Goal: Information Seeking & Learning: Learn about a topic

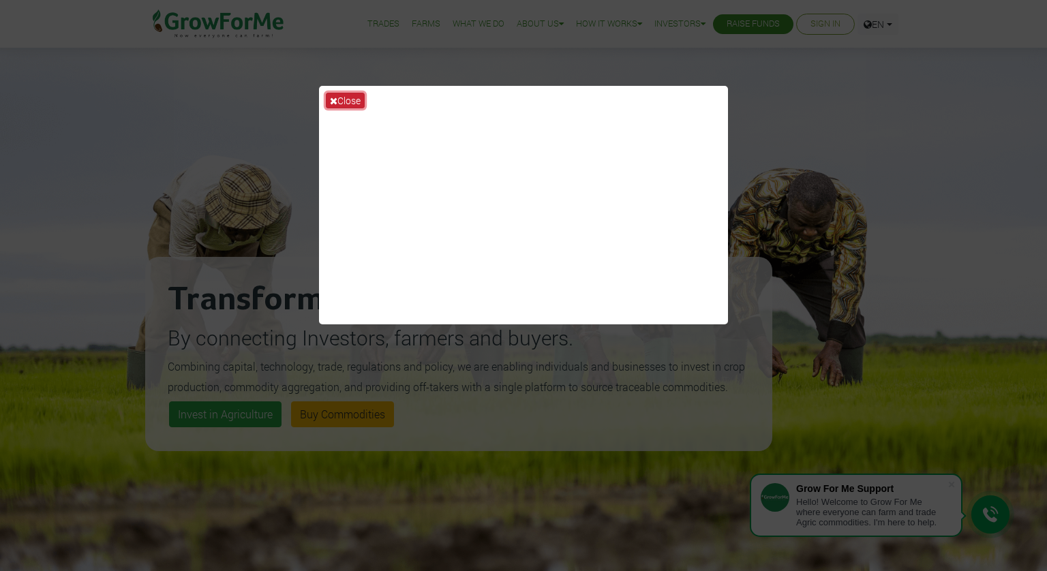
click at [348, 102] on button "Close" at bounding box center [345, 101] width 39 height 16
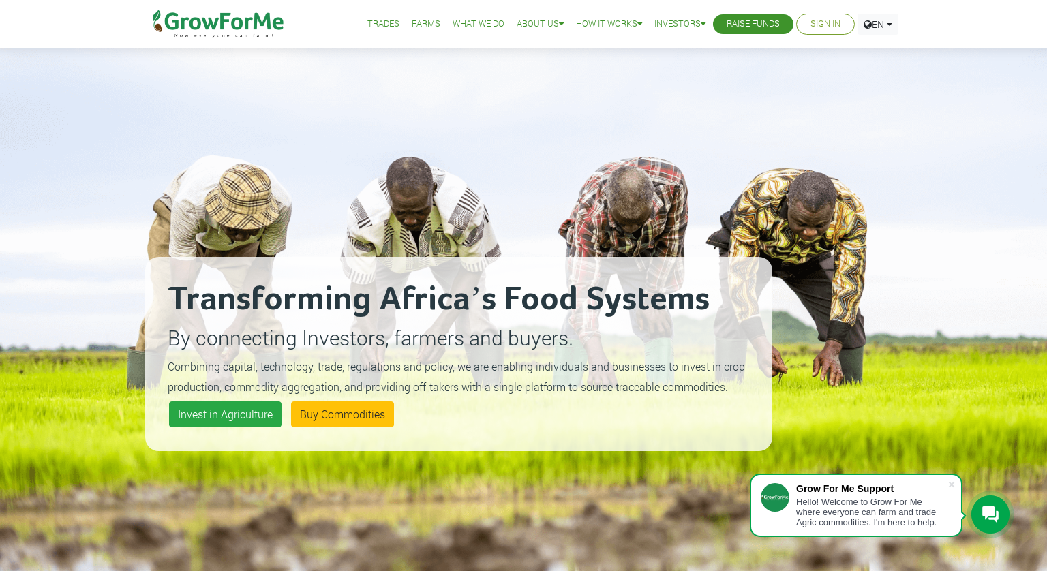
click at [374, 24] on link "Trades" at bounding box center [383, 24] width 32 height 14
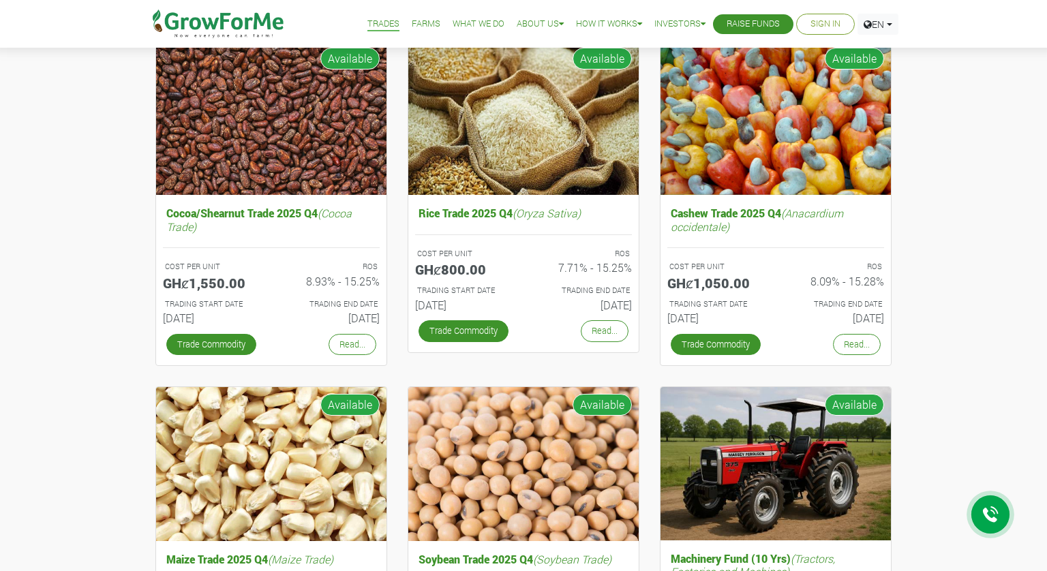
scroll to position [214, 0]
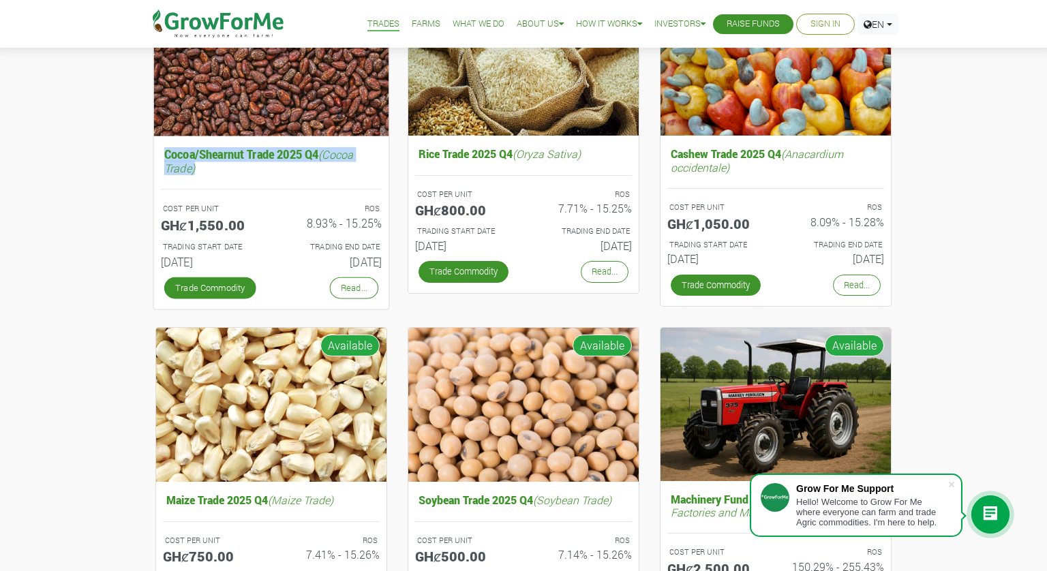
drag, startPoint x: 153, startPoint y: 152, endPoint x: 202, endPoint y: 165, distance: 51.4
click at [202, 165] on div "Cocoa/Shearnut Trade 2025 Q4 (Cocoa Trade) COST PER UNIT GHȼ1,550.00 ROS 8.93% …" at bounding box center [271, 147] width 252 height 333
copy h5 "Cocoa/Shearnut Trade 2025 Q4 (Cocoa Trade)"
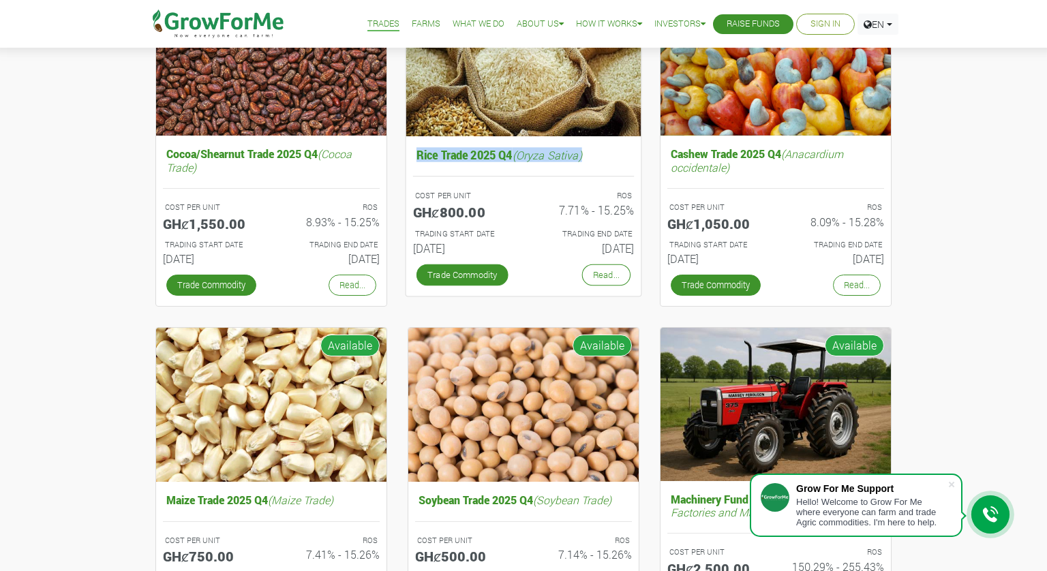
drag, startPoint x: 402, startPoint y: 153, endPoint x: 595, endPoint y: 155, distance: 193.0
click at [595, 155] on div "Rice Trade 2025 Q4 (Oryza Sativa) COST PER UNIT GHȼ800.00 ROS 7.71% - 15.25% TR…" at bounding box center [523, 147] width 252 height 333
copy h5 "Rice Trade 2025 Q4 (Oryza Sativa)"
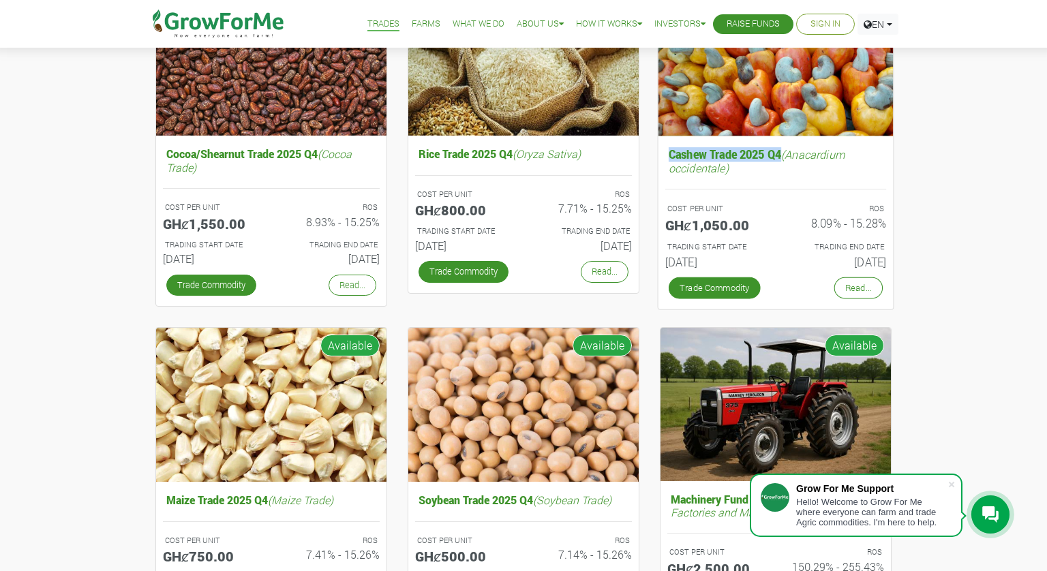
copy h5 "Cashew Trade 2025 Q4"
drag, startPoint x: 656, startPoint y: 151, endPoint x: 781, endPoint y: 150, distance: 125.5
click at [781, 150] on div "Cashew Trade 2025 Q4 (Anacardium occidentale) COST PER UNIT GHȼ1,050.00 ROS 8.0…" at bounding box center [776, 147] width 252 height 333
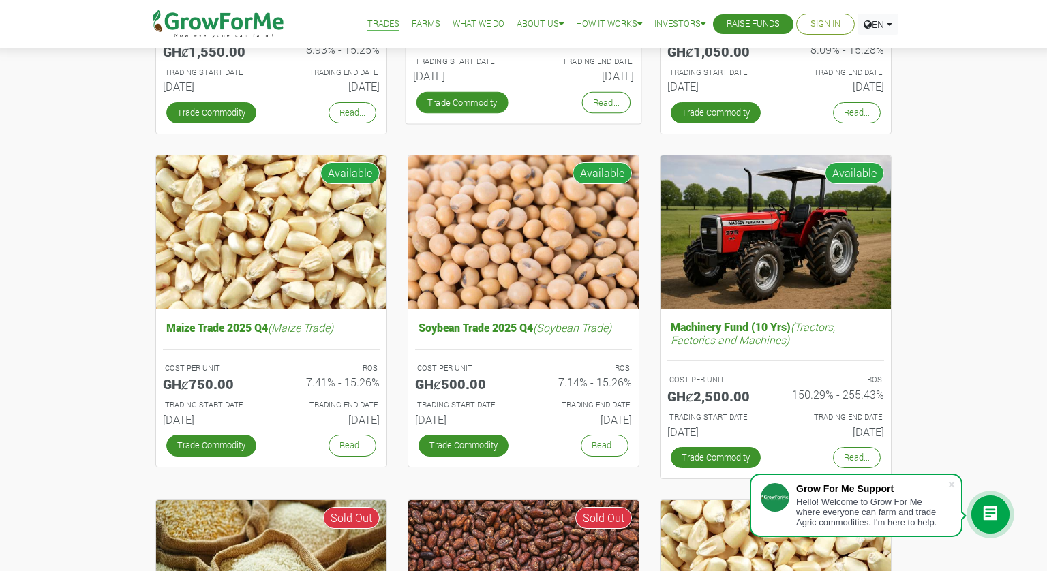
scroll to position [449, 0]
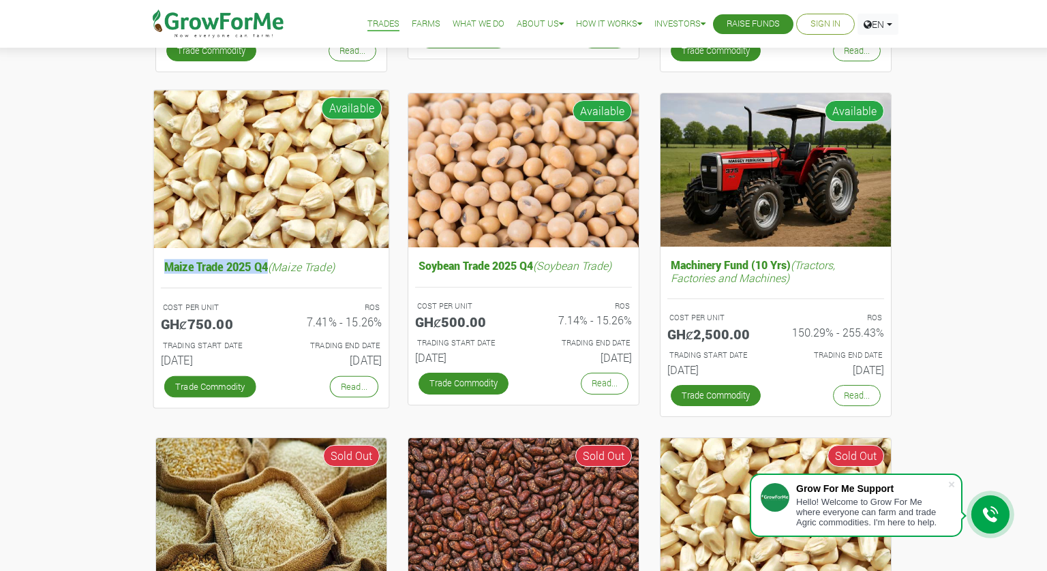
drag, startPoint x: 148, startPoint y: 267, endPoint x: 269, endPoint y: 270, distance: 120.7
click at [269, 270] on div "Maize Trade 2025 Q4 (Maize Trade) COST PER UNIT GHȼ750.00 ROS 7.41% - 15.26% TR…" at bounding box center [271, 258] width 252 height 331
copy h5 "Maize Trade 2025 Q4"
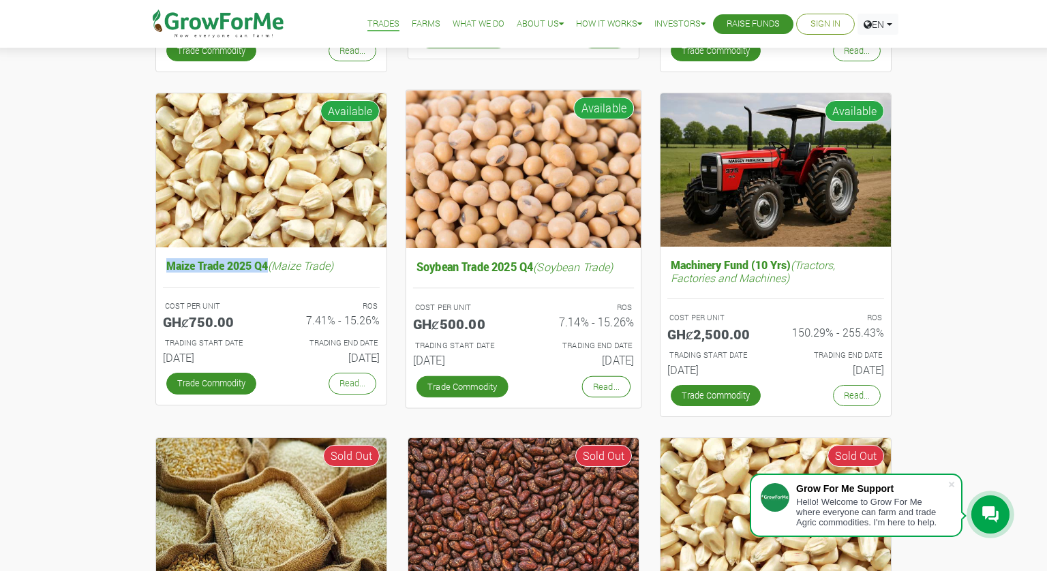
copy h5 "Soybean Trade 2025 Q4"
drag, startPoint x: 404, startPoint y: 269, endPoint x: 538, endPoint y: 273, distance: 133.7
click at [538, 273] on div "Soybean Trade 2025 Q4 (Soybean Trade) COST PER UNIT GHȼ500.00 ROS 7.14% - 15.26…" at bounding box center [523, 258] width 252 height 331
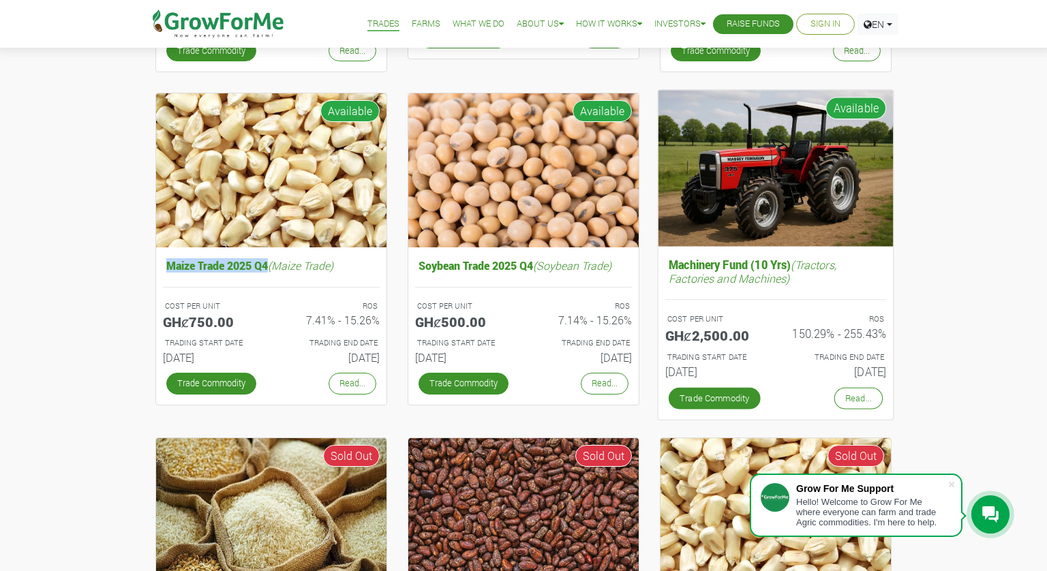
drag, startPoint x: 665, startPoint y: 262, endPoint x: 758, endPoint y: 262, distance: 93.4
click at [767, 262] on h5 "Machinery Fund (10 Yrs) (Tractors, Factories and Machines)" at bounding box center [775, 271] width 221 height 33
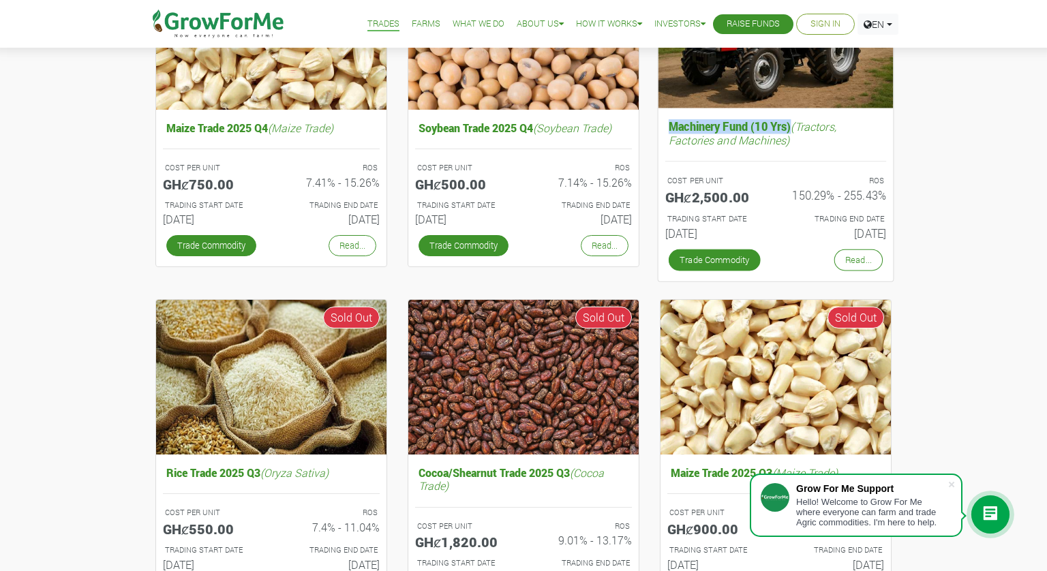
copy h5 "Machinery Fund (10 Yrs)"
drag, startPoint x: 655, startPoint y: 129, endPoint x: 790, endPoint y: 130, distance: 135.7
click at [790, 130] on div "Machinery Fund (10 Yrs) (Tractors, Factories and Machines) COST PER UNIT GHȼ2,5…" at bounding box center [776, 119] width 252 height 331
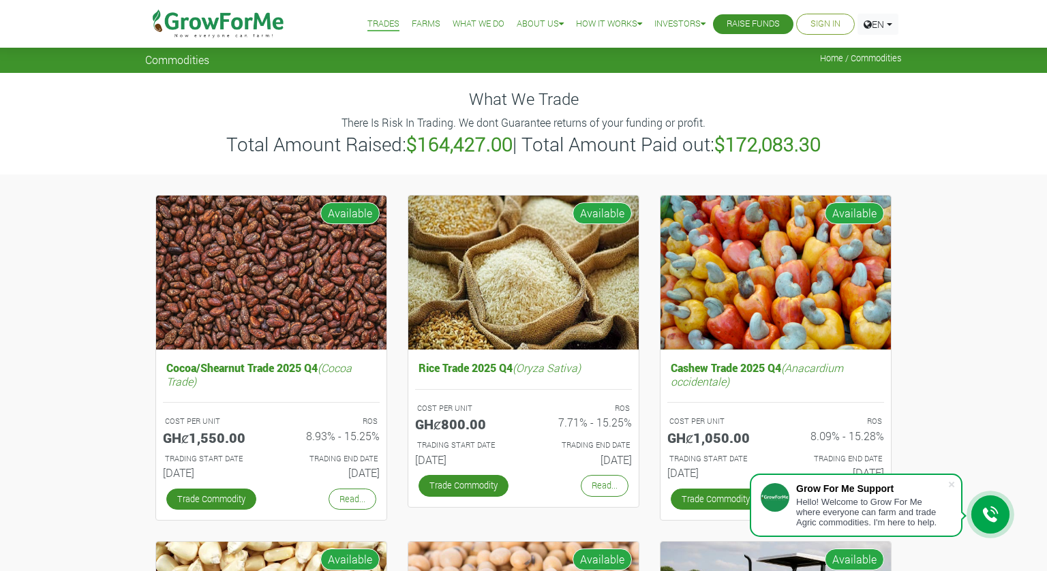
click at [412, 26] on link "Farms" at bounding box center [426, 24] width 29 height 14
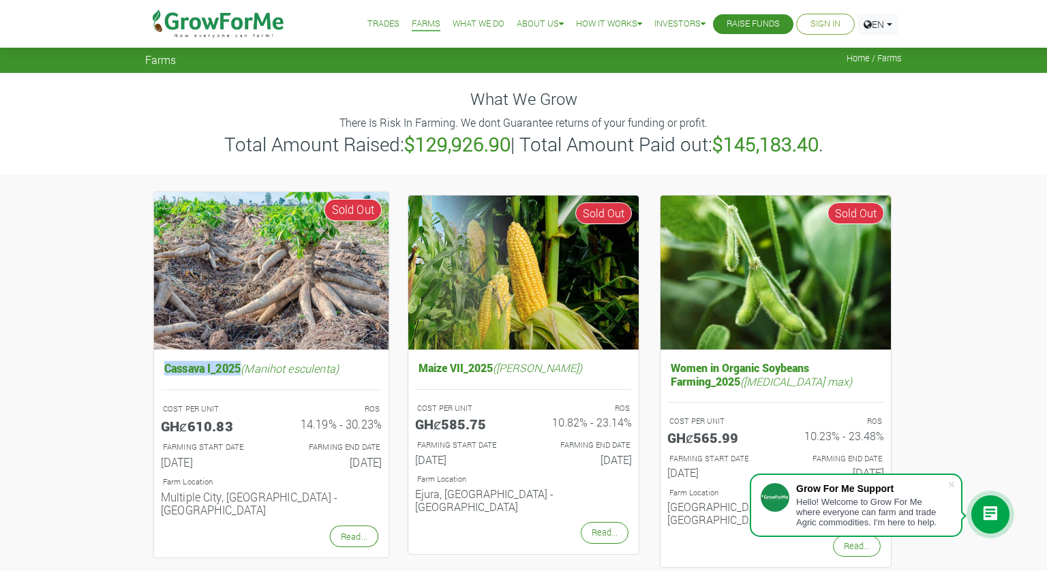
drag, startPoint x: 142, startPoint y: 363, endPoint x: 241, endPoint y: 365, distance: 99.6
copy h5 "Cassava I_2025"
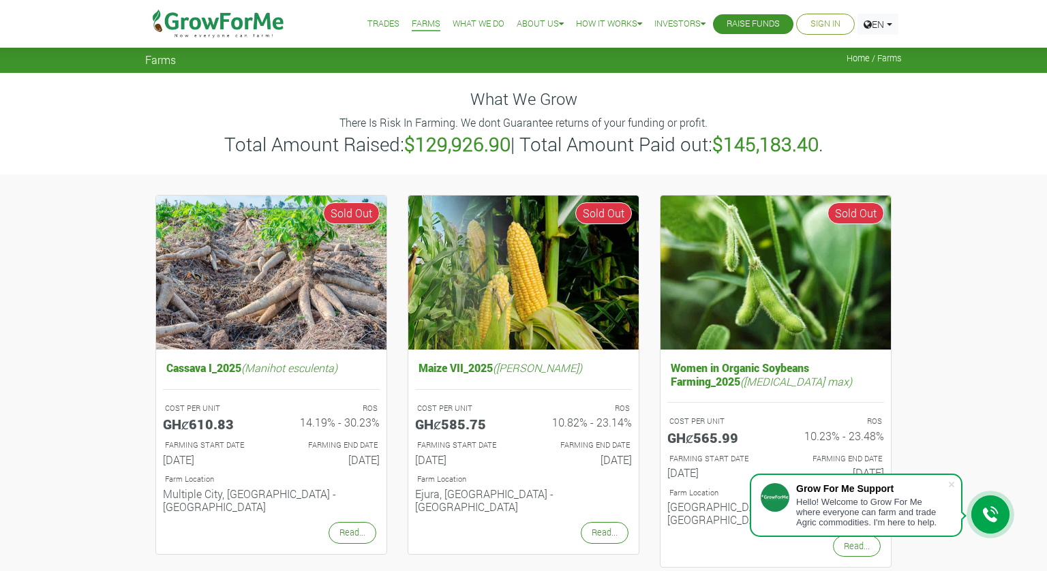
click at [402, 374] on div "Maize VII_2025 (Zea [PERSON_NAME]) COST PER UNIT GHȼ585.75 ROS 10.82% - 23.14% …" at bounding box center [523, 385] width 252 height 380
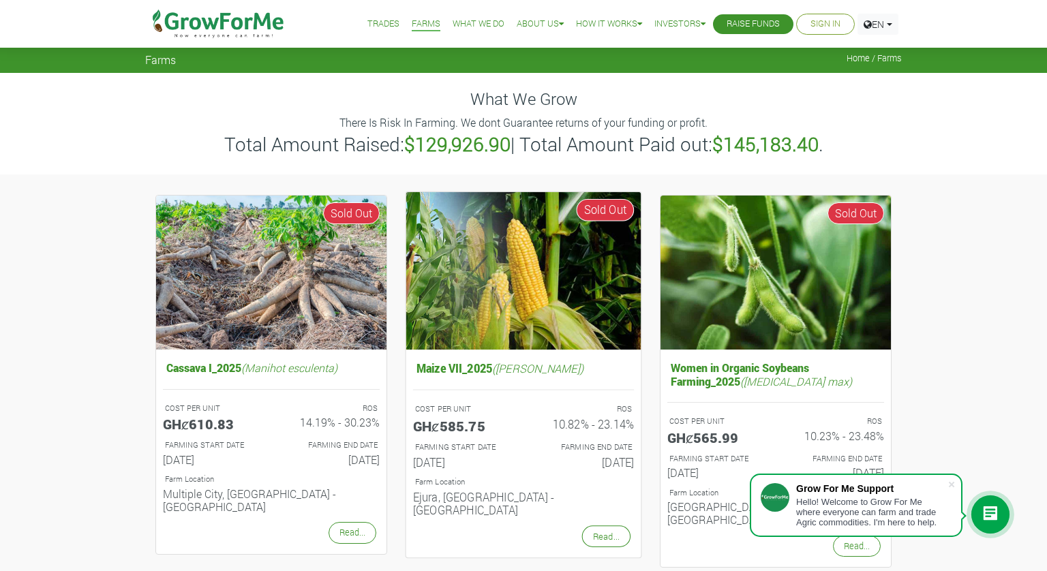
drag, startPoint x: 402, startPoint y: 374, endPoint x: 491, endPoint y: 373, distance: 89.3
click at [491, 373] on div "Maize VII_2025 (Zea [PERSON_NAME]) COST PER UNIT GHȼ585.75 ROS 10.82% - 23.14% …" at bounding box center [523, 385] width 252 height 380
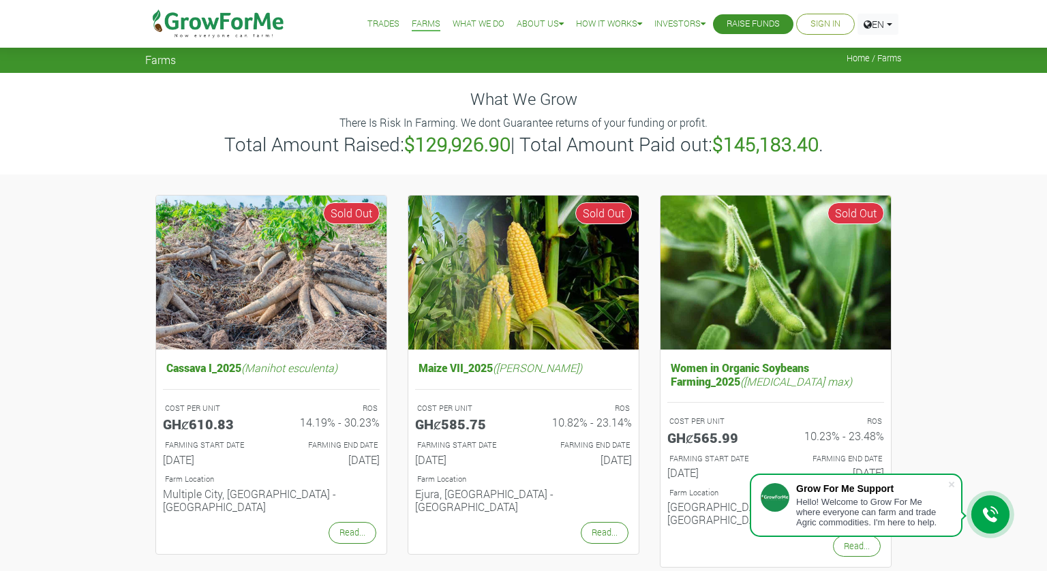
click at [397, 370] on div "Maize VII_2025 (Zea [PERSON_NAME]) COST PER UNIT GHȼ585.75 ROS 10.82% - 23.14% …" at bounding box center [523, 385] width 252 height 380
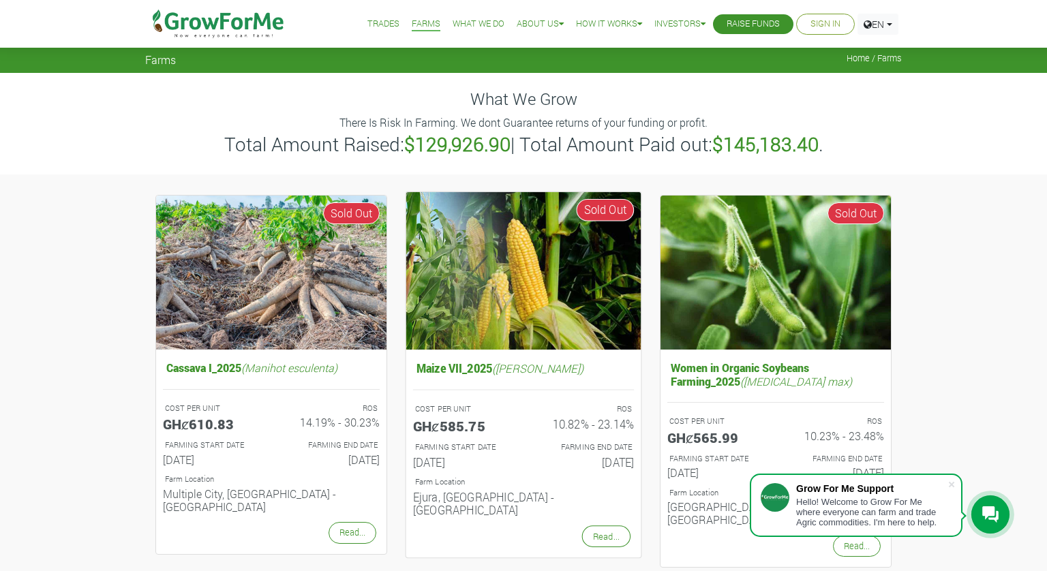
drag, startPoint x: 397, startPoint y: 368, endPoint x: 496, endPoint y: 370, distance: 99.6
click at [496, 370] on div "Maize VII_2025 (Zea [PERSON_NAME]) COST PER UNIT GHȼ585.75 ROS 10.82% - 23.14% …" at bounding box center [523, 385] width 252 height 380
copy h5 "Maize VII_2025"
drag, startPoint x: 398, startPoint y: 364, endPoint x: 494, endPoint y: 368, distance: 95.5
click at [494, 368] on div "Maize VII_2025 (Zea [PERSON_NAME]) COST PER UNIT GHȼ585.75 ROS 10.82% - 23.14% …" at bounding box center [523, 385] width 252 height 380
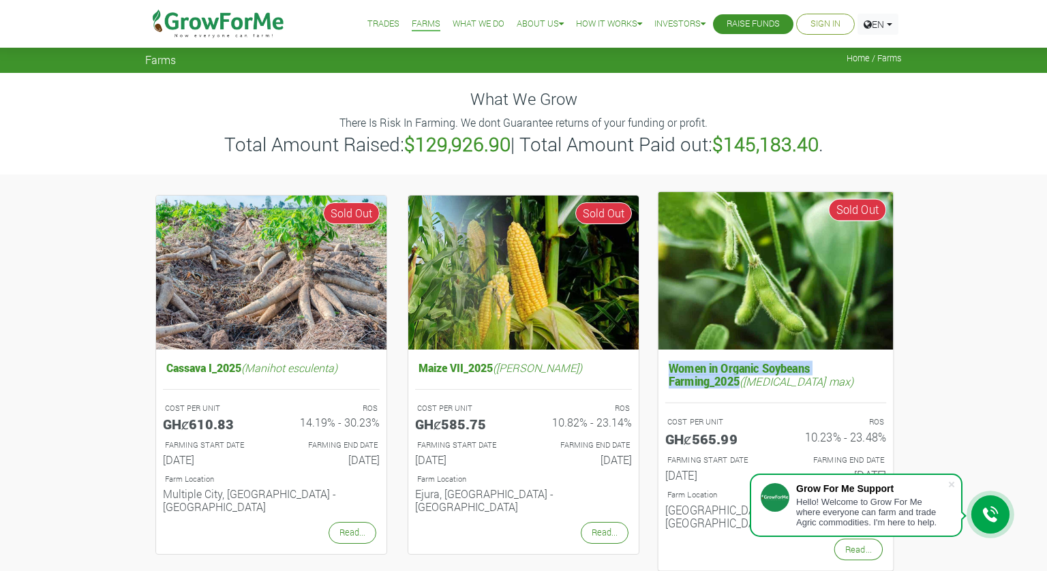
drag, startPoint x: 652, startPoint y: 369, endPoint x: 738, endPoint y: 380, distance: 85.9
click at [738, 380] on div "Women in Organic Soybeans Farming_2025 ([MEDICAL_DATA] max) COST PER UNIT GHȼ56…" at bounding box center [776, 385] width 252 height 380
copy h5 "Women in Organic Soybeans Farming_2025"
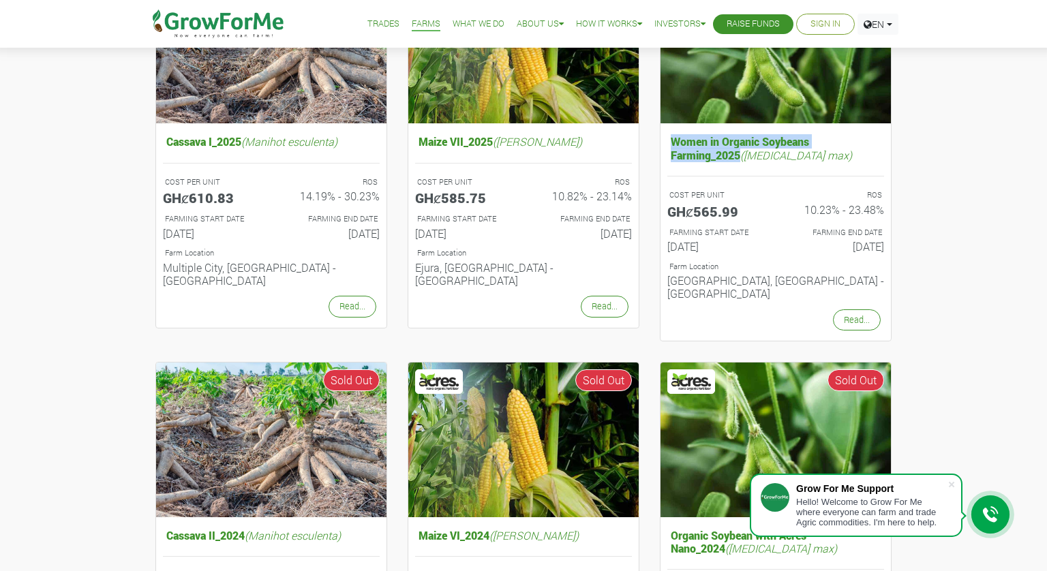
scroll to position [226, 0]
